Goal: Navigation & Orientation: Find specific page/section

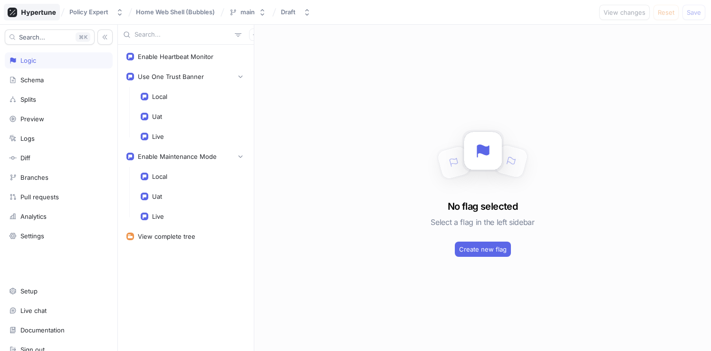
click at [41, 14] on icon at bounding box center [32, 13] width 48 height 10
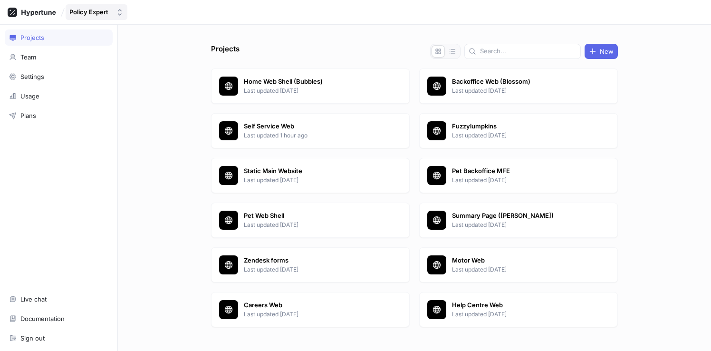
click at [96, 11] on div "Policy Expert" at bounding box center [88, 12] width 39 height 8
click at [300, 85] on p "Home Web Shell (Bubbles)" at bounding box center [313, 82] width 138 height 10
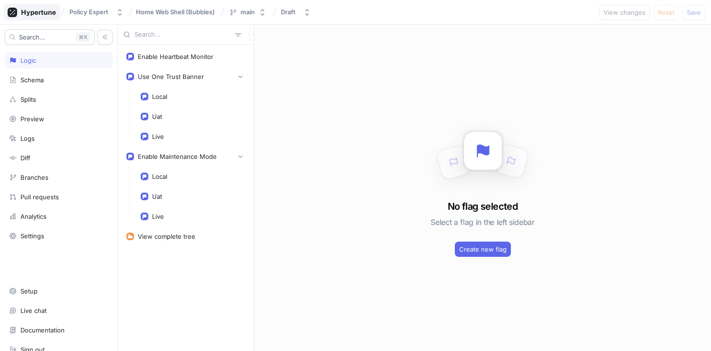
click at [43, 16] on icon at bounding box center [32, 13] width 48 height 10
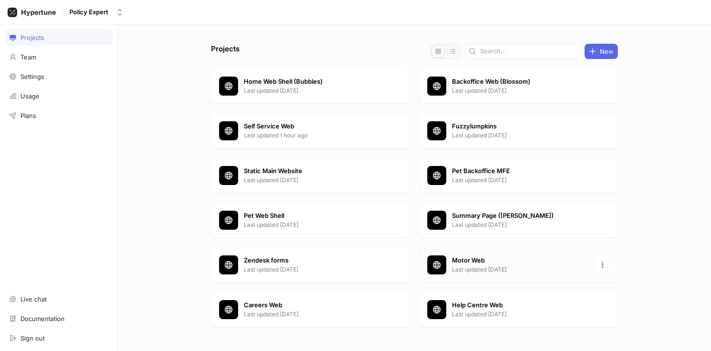
click at [471, 258] on p "Motor Web" at bounding box center [521, 261] width 138 height 10
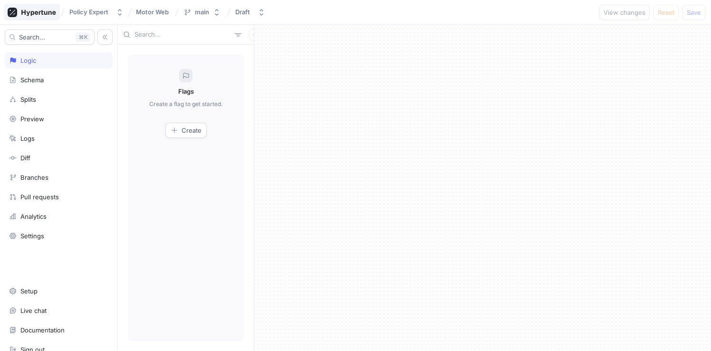
click at [36, 5] on div at bounding box center [32, 12] width 56 height 17
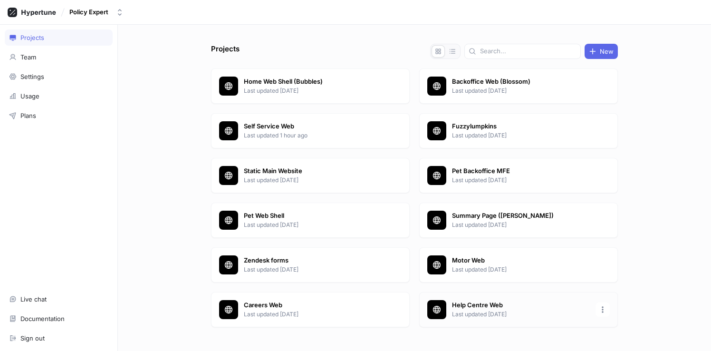
click at [480, 304] on p "Help Centre Web" at bounding box center [521, 305] width 138 height 10
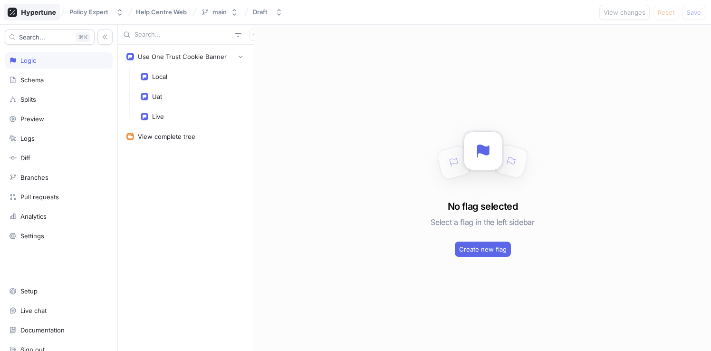
click at [45, 11] on icon at bounding box center [38, 13] width 34 height 6
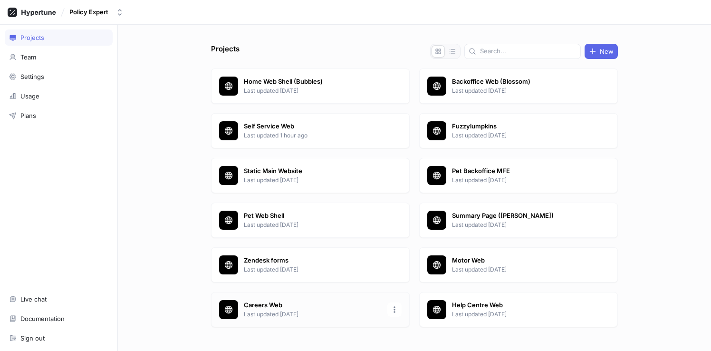
click at [260, 294] on div "Careers Web Last updated [DATE]" at bounding box center [310, 309] width 199 height 35
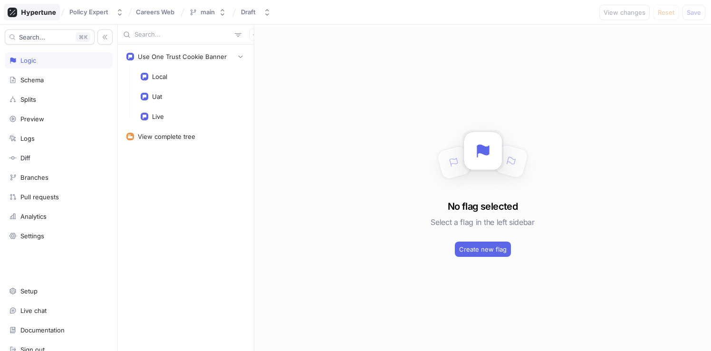
click at [47, 12] on icon at bounding box center [38, 13] width 34 height 6
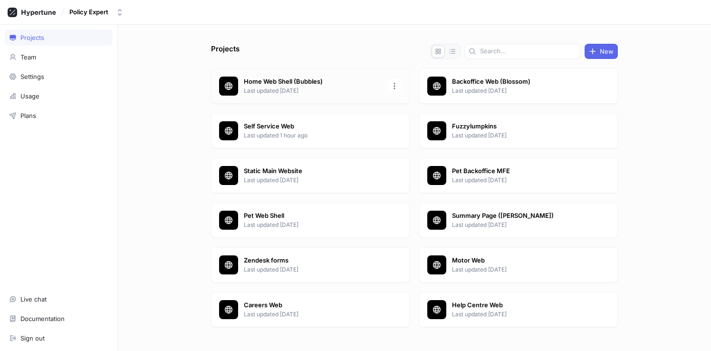
click at [274, 94] on p "Last updated [DATE]" at bounding box center [313, 91] width 138 height 9
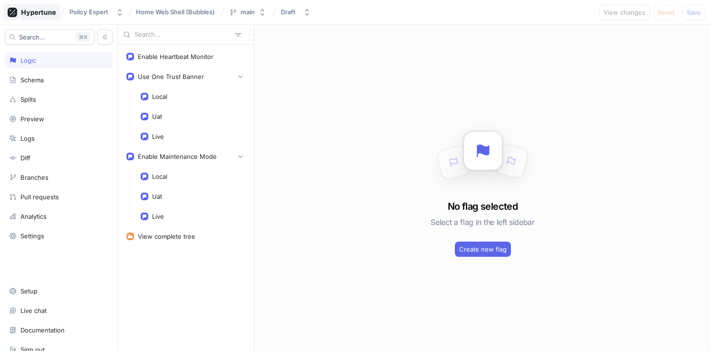
click at [39, 11] on icon at bounding box center [38, 13] width 34 height 6
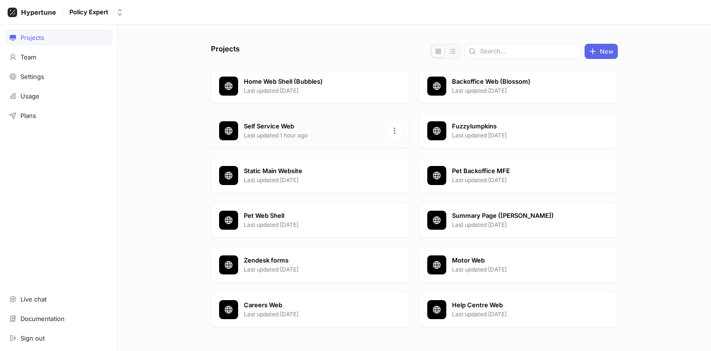
click at [293, 131] on p "Last updated 1 hour ago" at bounding box center [313, 135] width 138 height 9
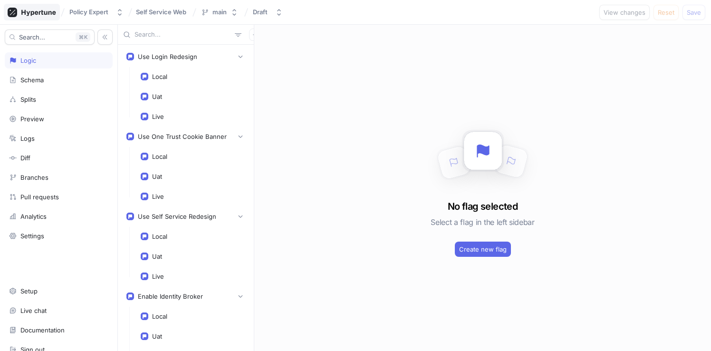
click at [36, 11] on icon at bounding box center [32, 13] width 48 height 10
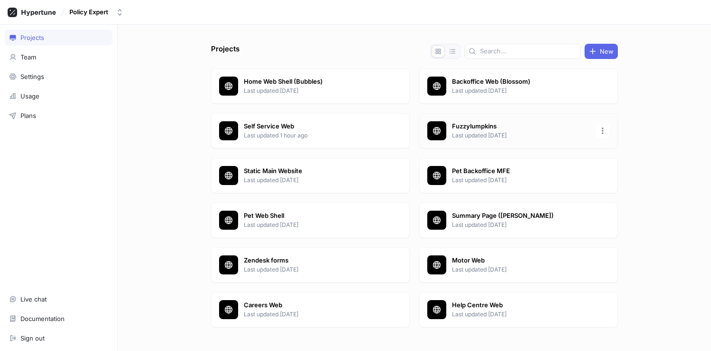
click at [560, 131] on p "Last updated [DATE]" at bounding box center [521, 135] width 138 height 9
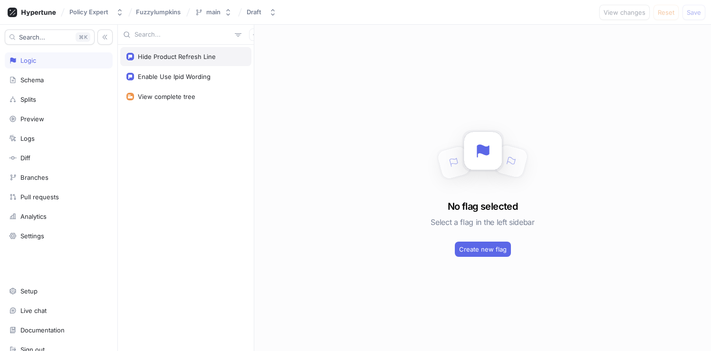
click at [178, 55] on div "Hide Product Refresh Line" at bounding box center [177, 57] width 78 height 8
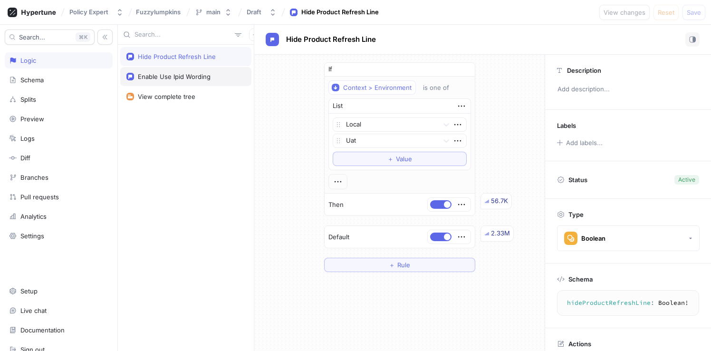
click at [175, 73] on div "Enable Use Ipid Wording" at bounding box center [174, 77] width 73 height 8
type textarea "enableUseIpidWording: Boolean!"
click at [38, 8] on icon at bounding box center [32, 13] width 48 height 10
